Goal: Task Accomplishment & Management: Use online tool/utility

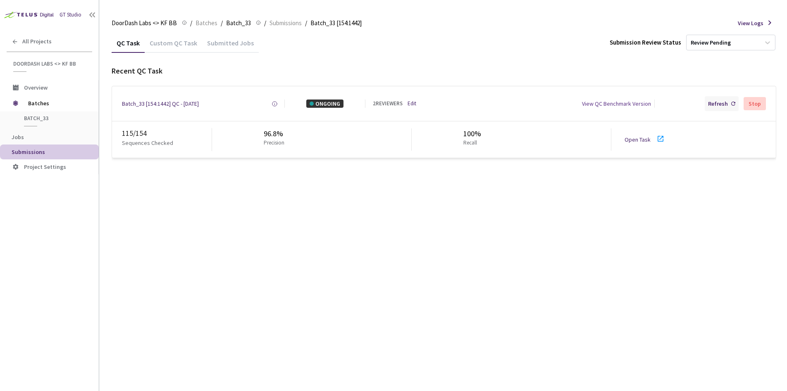
click at [714, 106] on div "Refresh" at bounding box center [718, 104] width 20 height 8
click at [641, 141] on link "Open Task" at bounding box center [637, 139] width 26 height 7
click at [715, 107] on div "Refresh" at bounding box center [718, 104] width 20 height 8
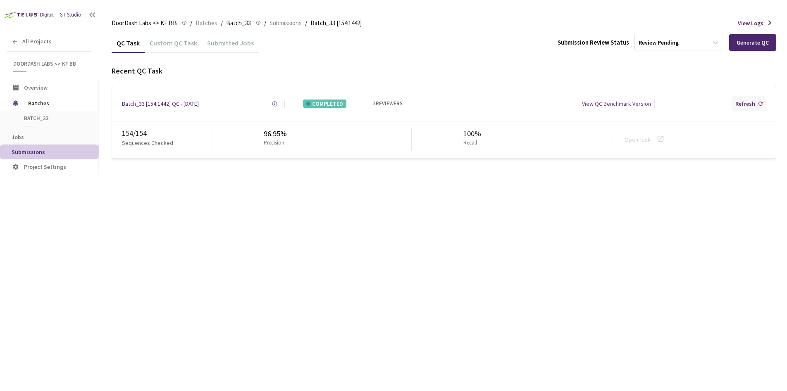
click at [748, 105] on div "Refresh" at bounding box center [745, 104] width 20 height 8
click at [43, 106] on span "Batches" at bounding box center [56, 103] width 57 height 17
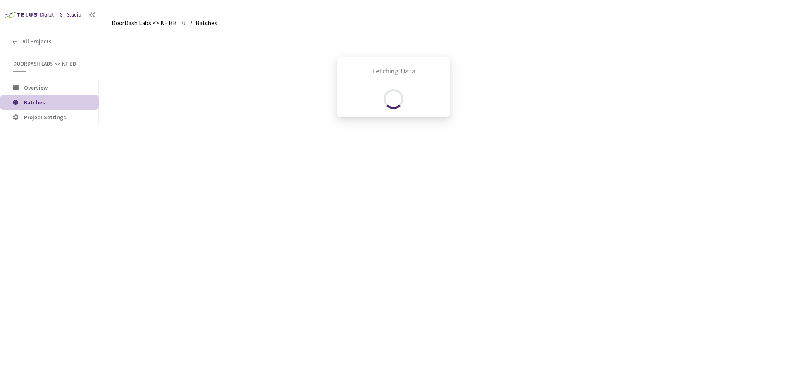
scroll to position [104, 0]
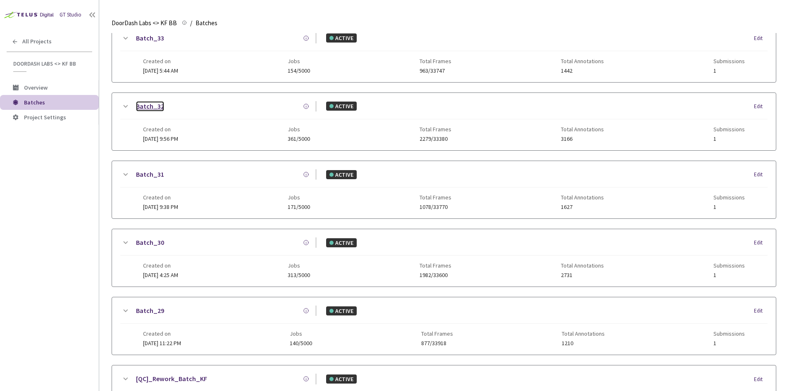
click at [156, 108] on link "Batch_32" at bounding box center [150, 106] width 28 height 10
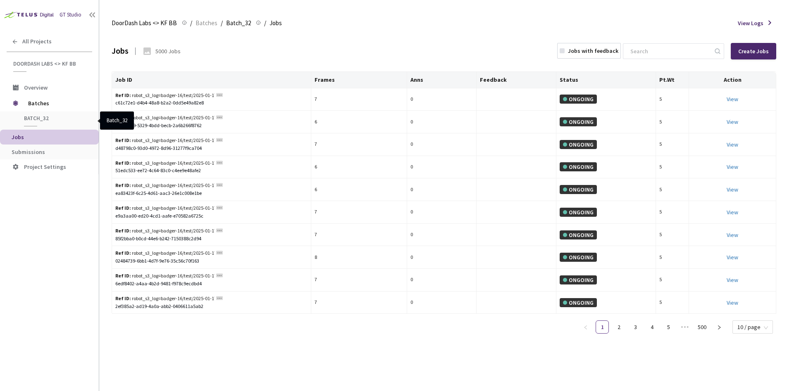
click at [41, 117] on span "Batch_32" at bounding box center [54, 118] width 61 height 7
click at [26, 102] on div "Batches" at bounding box center [49, 103] width 99 height 17
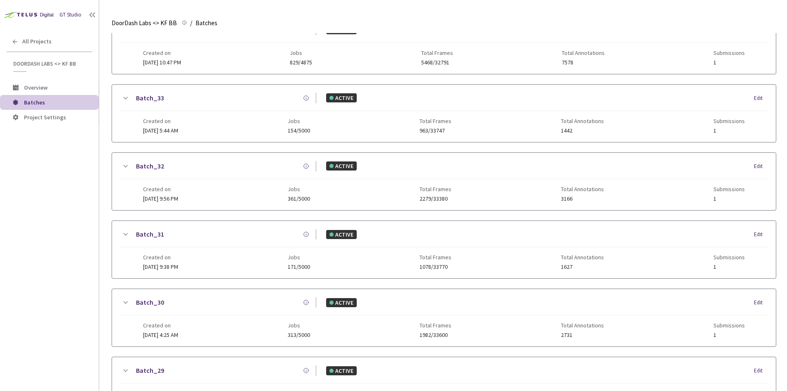
scroll to position [43, 0]
click at [153, 102] on link "Batch_33" at bounding box center [150, 98] width 28 height 10
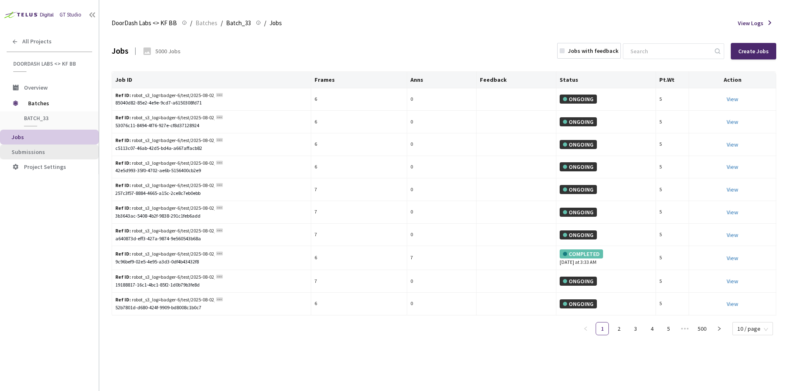
drag, startPoint x: 39, startPoint y: 156, endPoint x: 49, endPoint y: 152, distance: 10.7
click at [39, 156] on li "Submissions" at bounding box center [49, 152] width 99 height 15
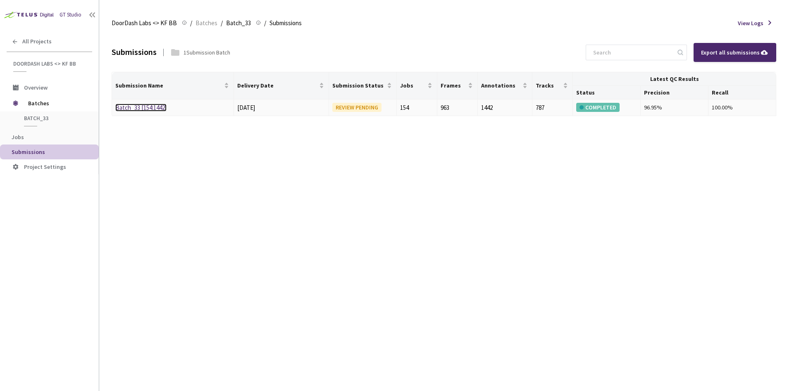
click at [131, 111] on link "Batch_33 [154:1442]" at bounding box center [140, 108] width 51 height 8
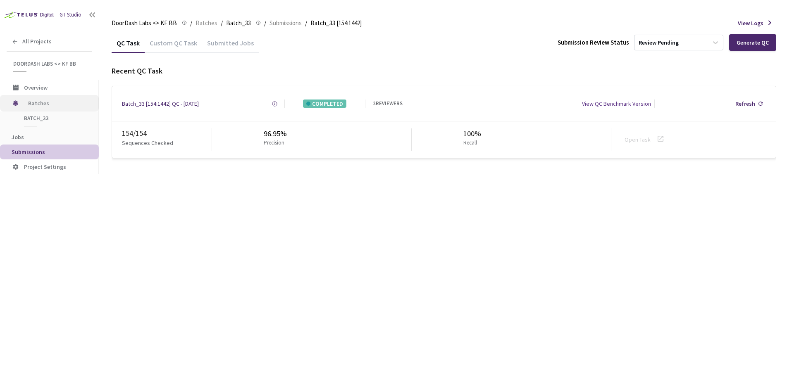
click at [40, 104] on span "Batches" at bounding box center [56, 103] width 57 height 17
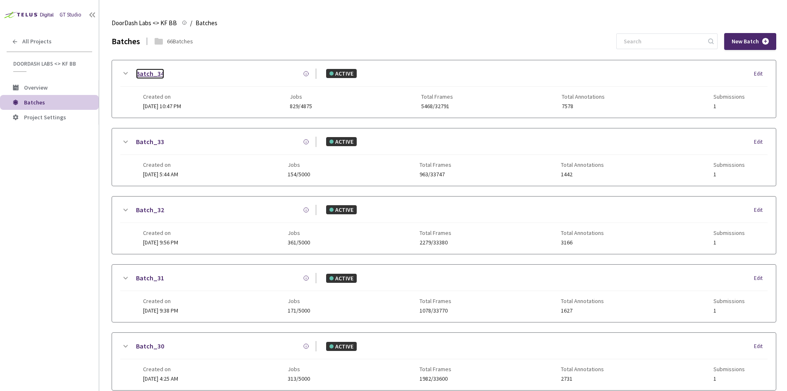
click at [156, 74] on link "Batch_34" at bounding box center [150, 74] width 28 height 10
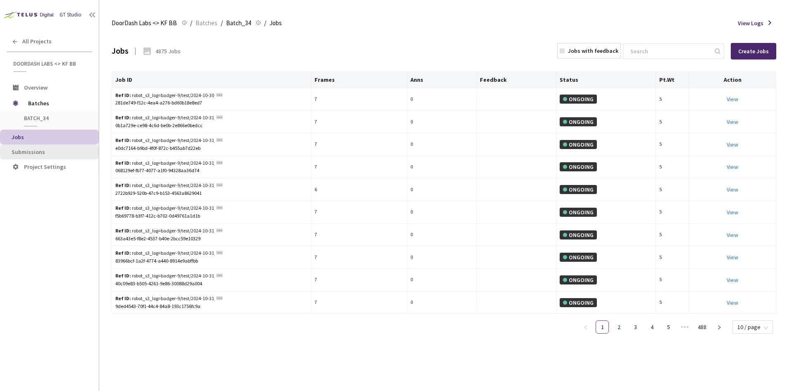
click at [43, 149] on span "Submissions" at bounding box center [52, 152] width 81 height 7
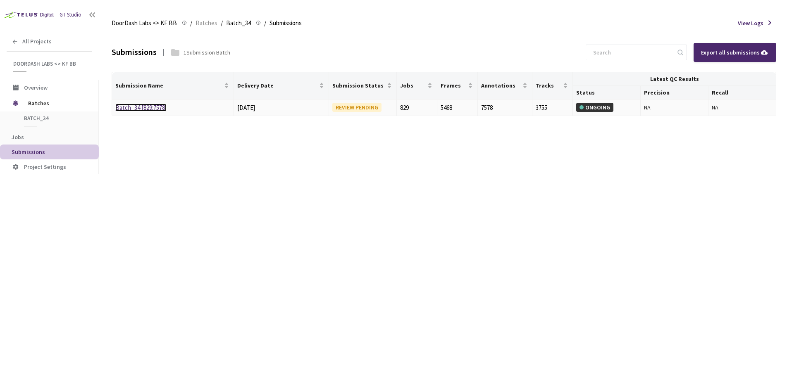
click at [133, 105] on link "Batch_34 [829:7578]" at bounding box center [140, 108] width 51 height 8
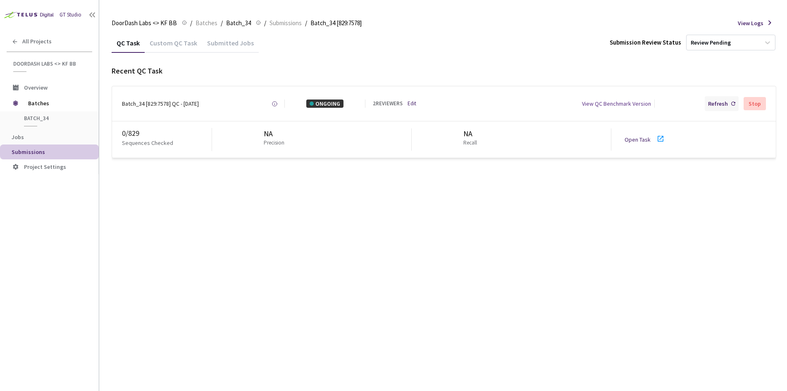
click at [713, 107] on div "Refresh" at bounding box center [718, 104] width 20 height 8
click at [38, 13] on img at bounding box center [28, 14] width 56 height 13
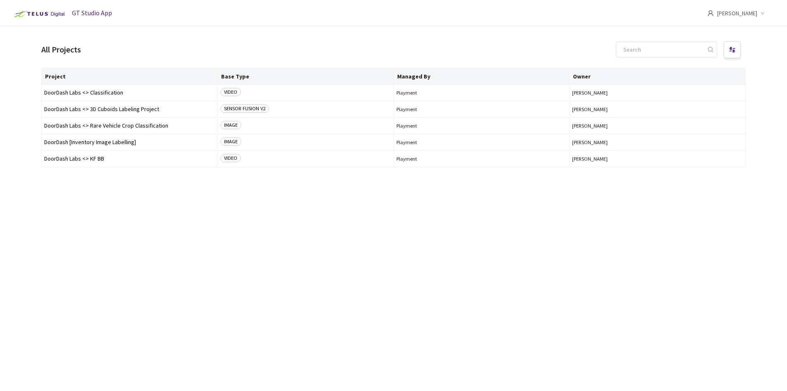
click at [749, 15] on span "[PERSON_NAME]" at bounding box center [737, 13] width 40 height 26
click at [553, 14] on header "GT Studio App [PERSON_NAME]" at bounding box center [393, 13] width 787 height 26
